Goal: Task Accomplishment & Management: Use online tool/utility

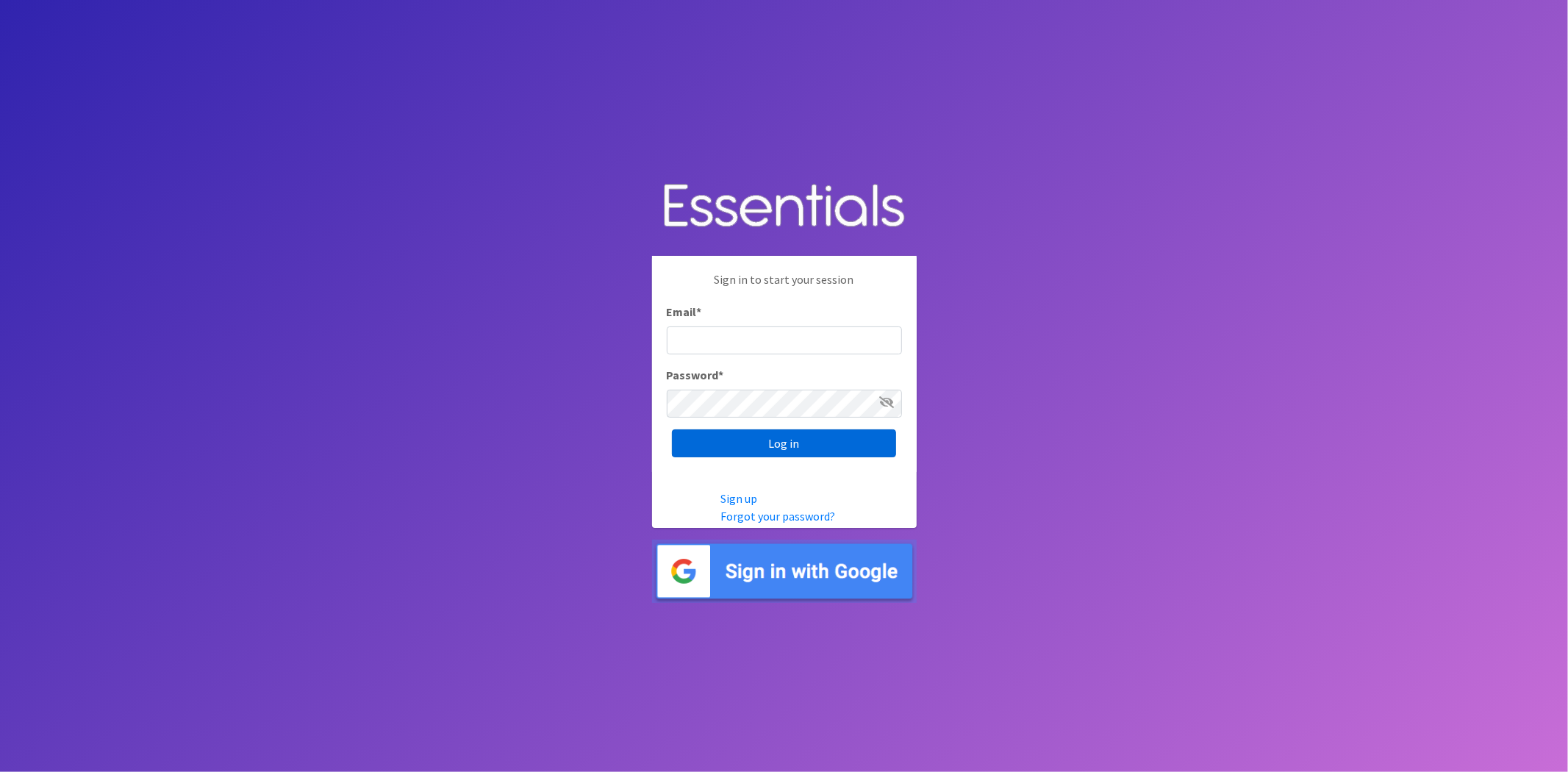
type input "analisacantu@austindiapers.org"
click at [842, 433] on input "Log in" at bounding box center [784, 443] width 224 height 28
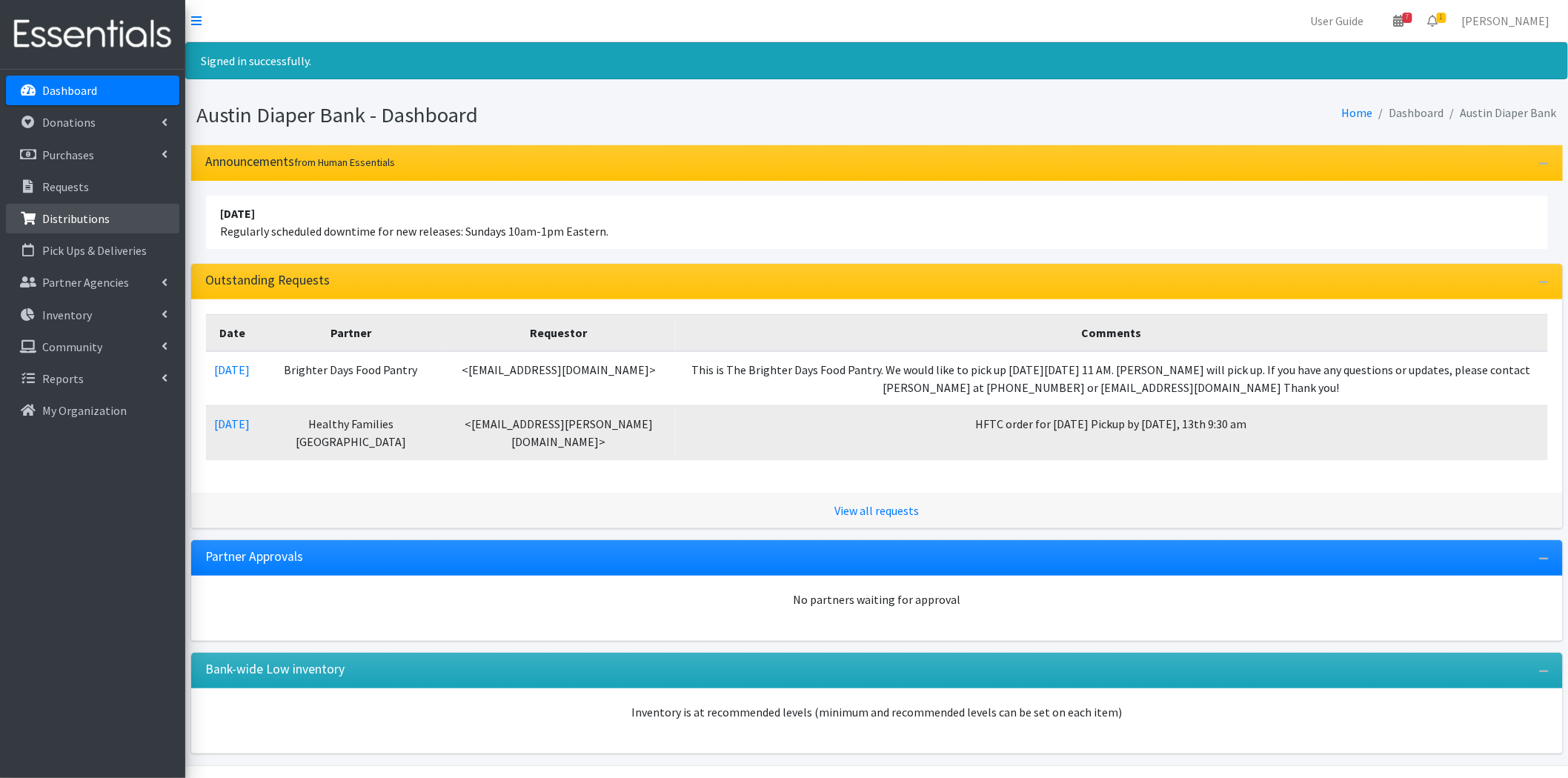
click at [52, 231] on link "Distributions" at bounding box center [92, 218] width 173 height 30
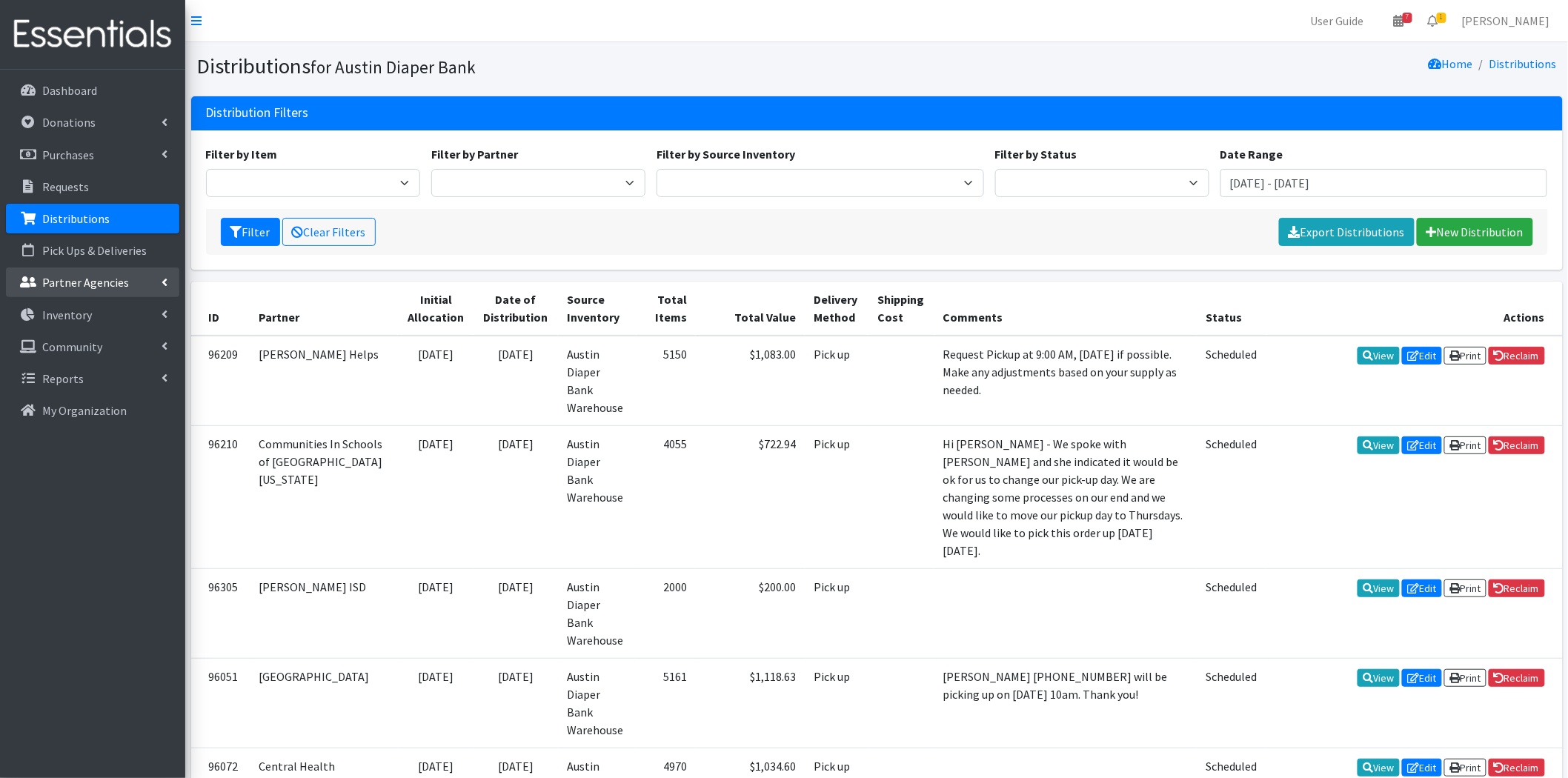
click at [65, 275] on p "Partner Agencies" at bounding box center [86, 282] width 87 height 15
click at [104, 252] on p "Pick Ups & Deliveries" at bounding box center [95, 250] width 105 height 15
